Goal: Task Accomplishment & Management: Complete application form

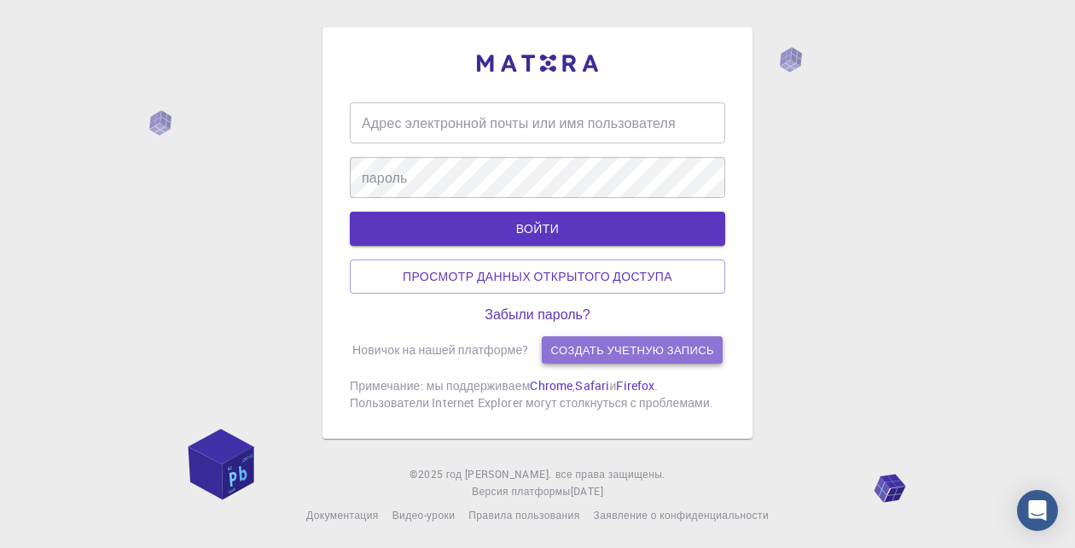
click at [567, 349] on link "Создать учетную запись" at bounding box center [632, 349] width 180 height 27
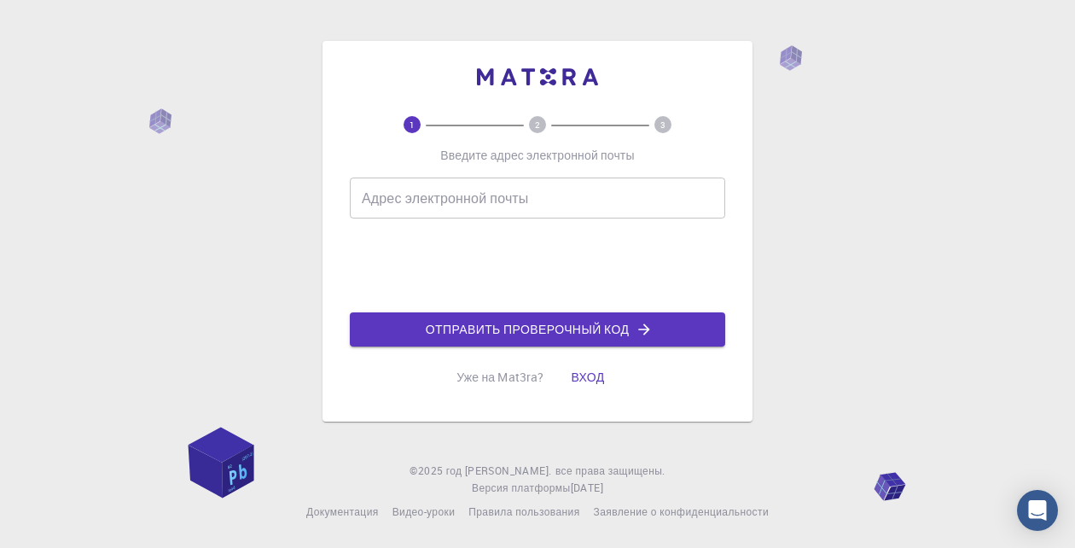
click at [539, 208] on input "Адрес электронной почты" at bounding box center [538, 198] width 376 height 41
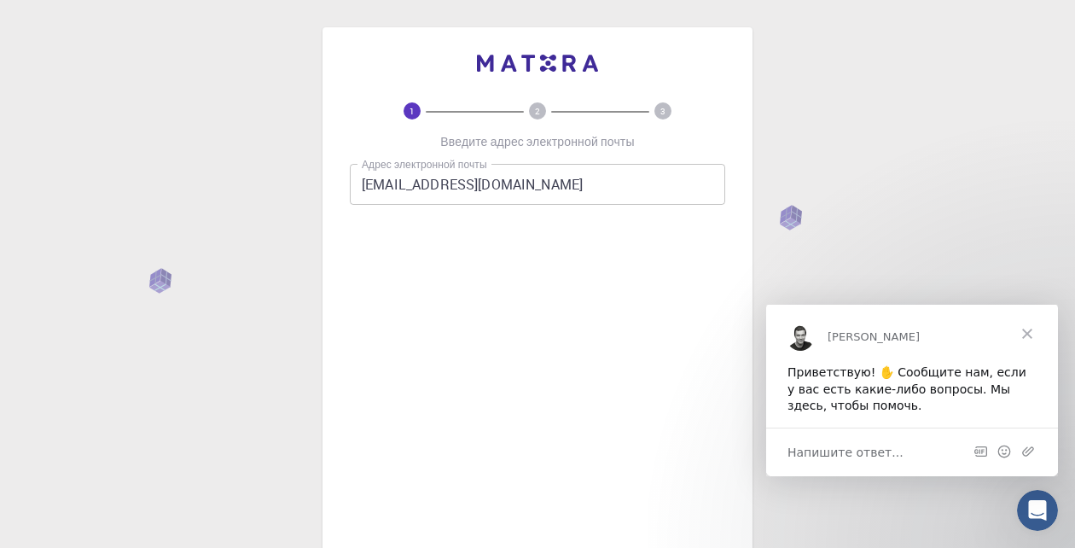
click at [607, 175] on input "[EMAIL_ADDRESS][DOMAIN_NAME]" at bounding box center [538, 184] width 376 height 41
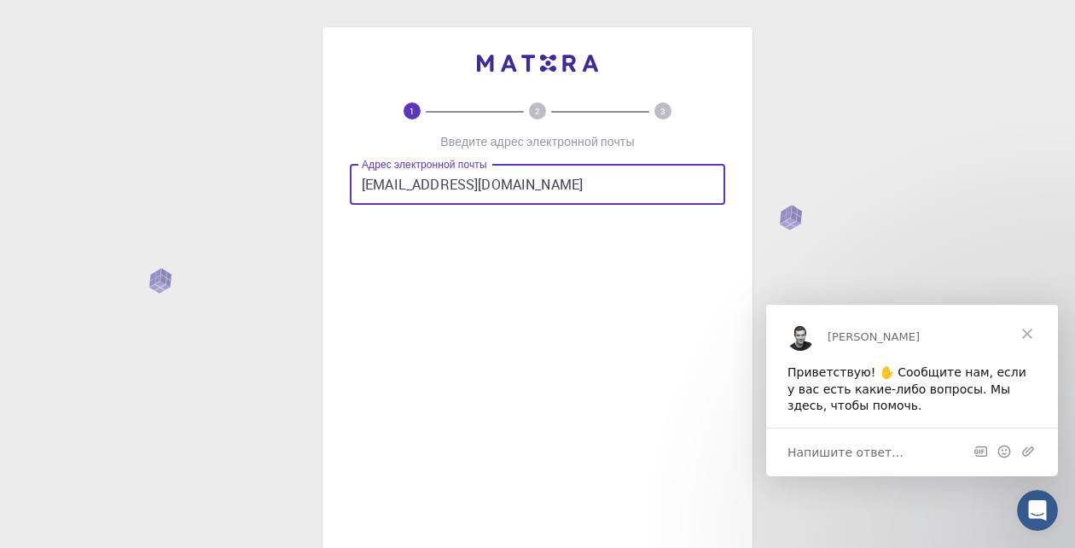
type input "zaitova.taslima2003@mail.r"
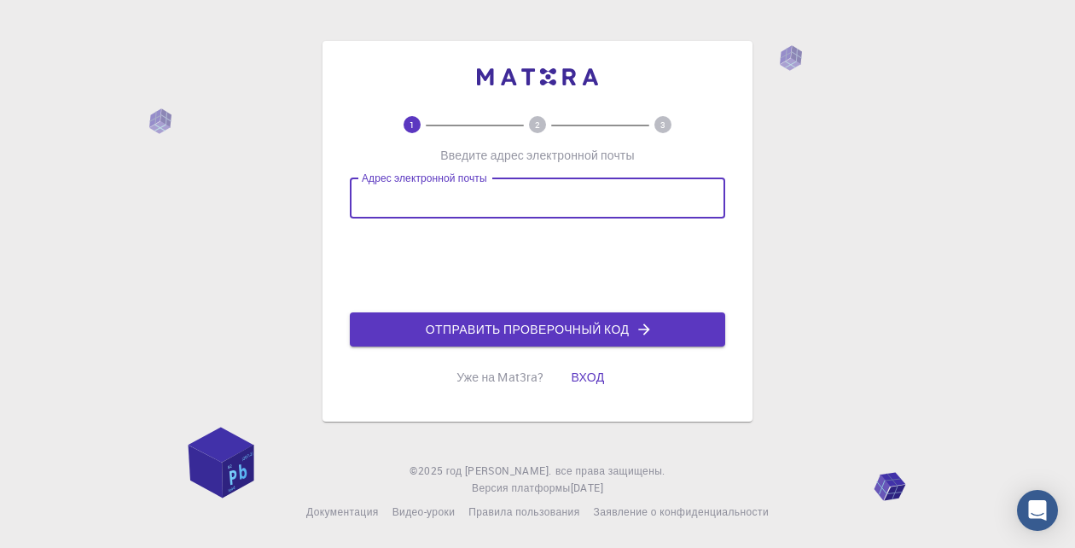
click at [462, 214] on input "Адрес электронной почты" at bounding box center [538, 198] width 376 height 41
type input "[EMAIL_ADDRESS][DOMAIN_NAME]"
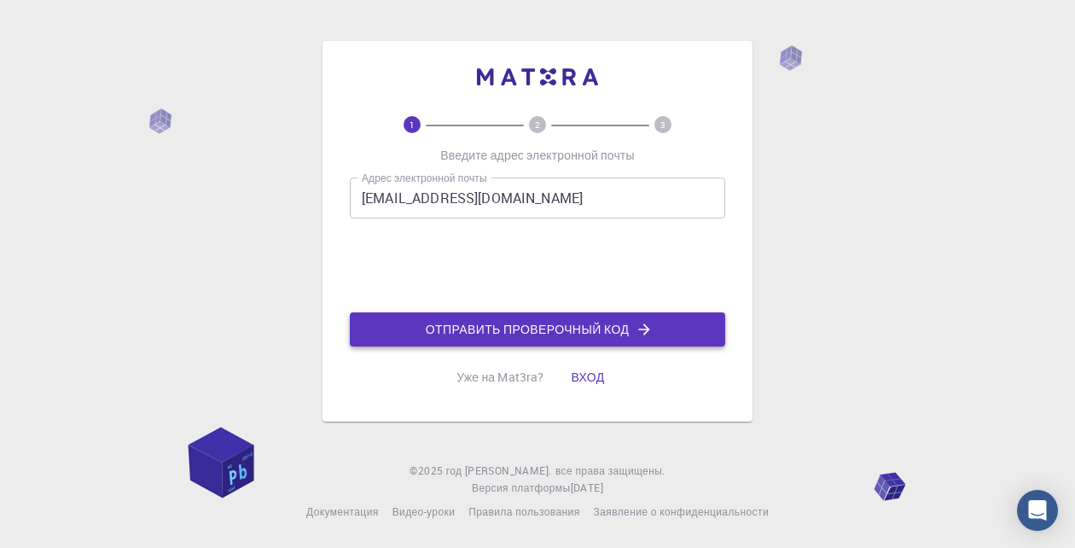
click at [477, 335] on button "ОТПРАВИТЬ ПРОВЕРОЧНЫЙ КОД" at bounding box center [538, 329] width 376 height 34
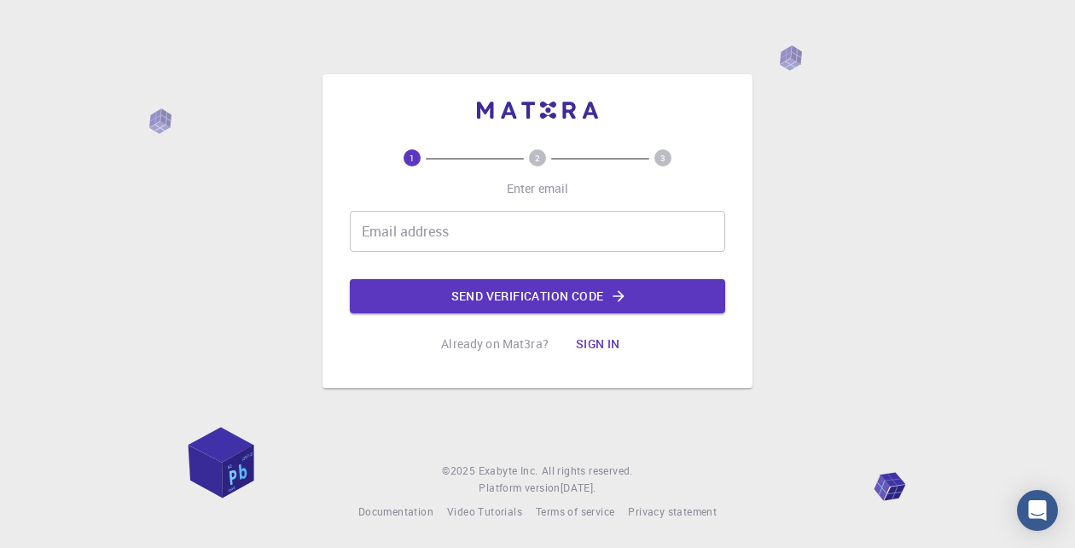
click at [587, 255] on div "Email address Email address Send verification code" at bounding box center [538, 262] width 376 height 102
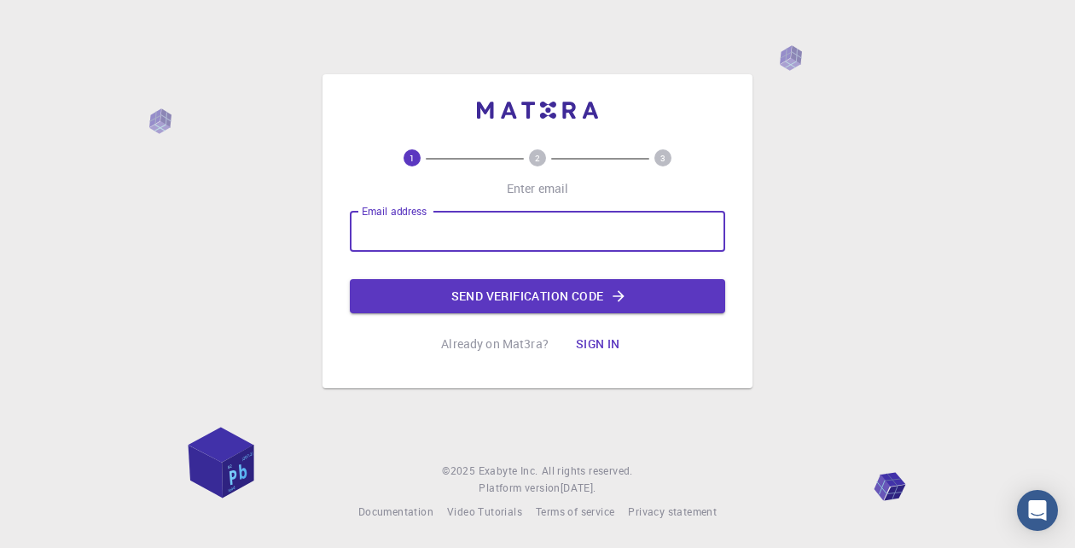
click at [581, 242] on input "Email address" at bounding box center [538, 231] width 376 height 41
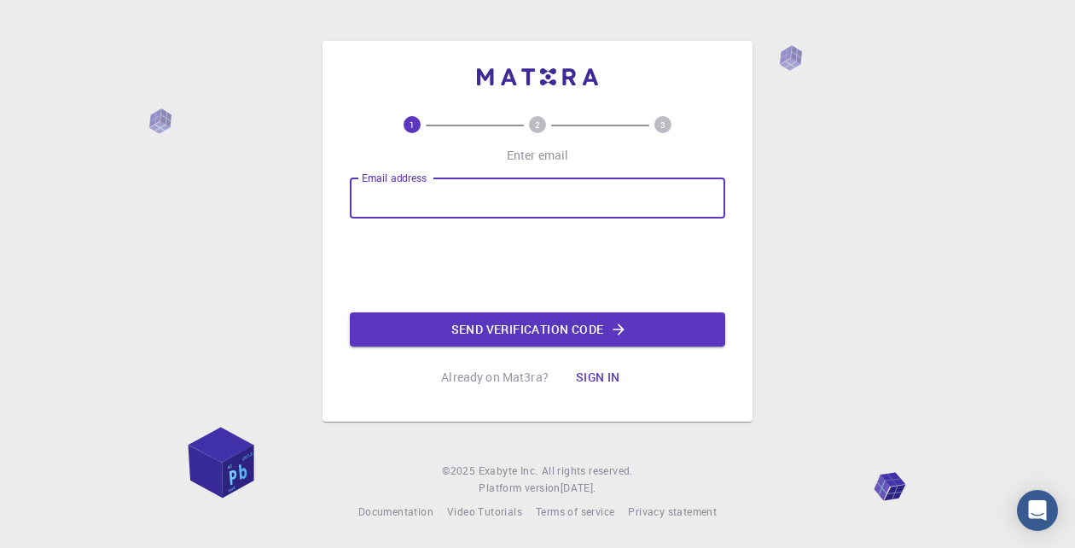
click at [561, 209] on input "Email address" at bounding box center [538, 198] width 376 height 41
type input "[EMAIL_ADDRESS][DOMAIN_NAME]"
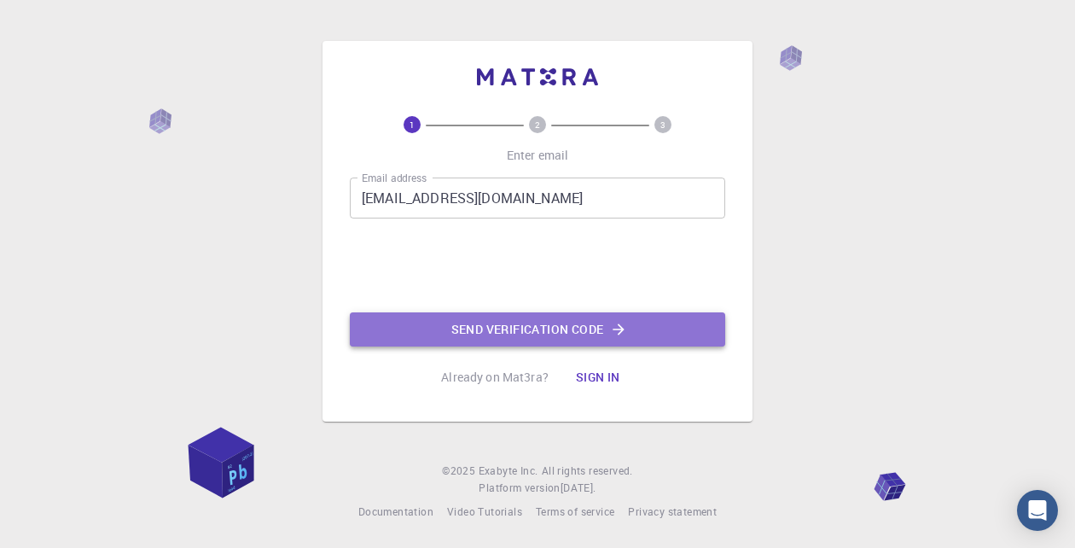
click at [496, 330] on button "Send verification code" at bounding box center [538, 329] width 376 height 34
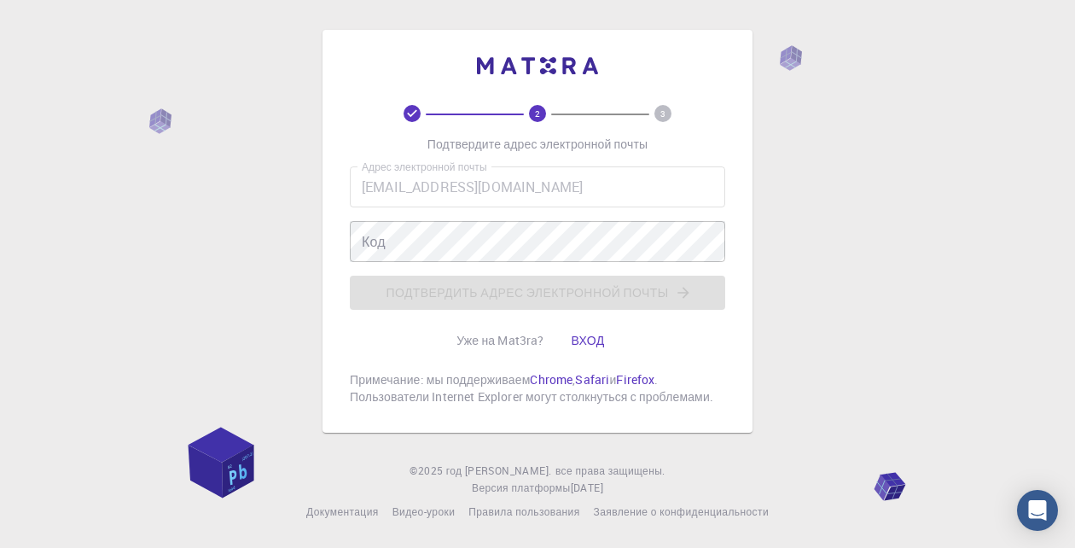
click at [529, 306] on div "Адрес электронной почты zaitova.taslima2003@mail.ru Адрес электронной почты Код…" at bounding box center [538, 237] width 376 height 143
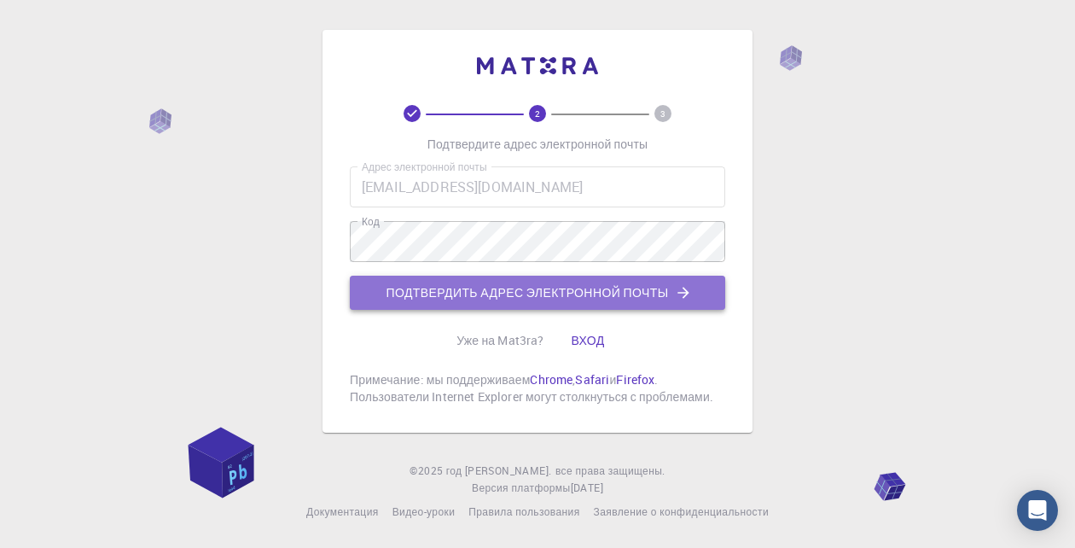
click at [529, 307] on button "ПОДТВЕРДИТЬ АДРЕС ЭЛЕКТРОННОЙ ПОЧТЫ" at bounding box center [538, 293] width 376 height 34
